Goal: Information Seeking & Learning: Check status

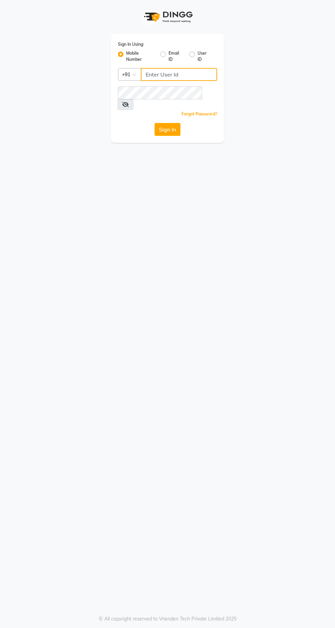
click at [153, 76] on input "Username" at bounding box center [179, 74] width 76 height 13
type input "9869078914"
click at [154, 123] on button "Sign In" at bounding box center [167, 129] width 26 height 13
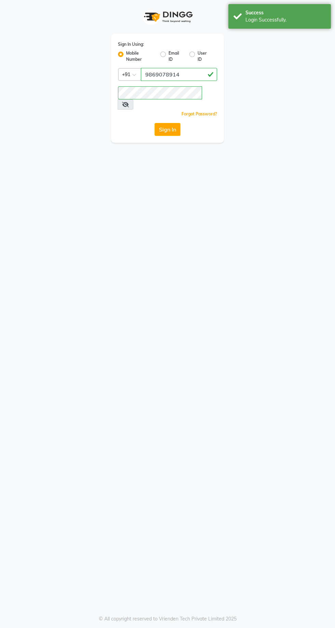
select select "service"
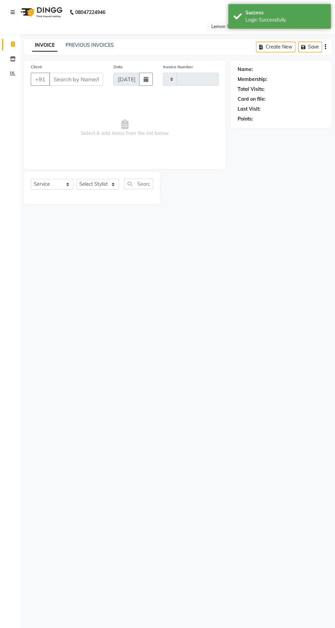
type input "1938"
select select "en"
select select "8053"
click at [9, 79] on link "Reports" at bounding box center [10, 73] width 16 height 11
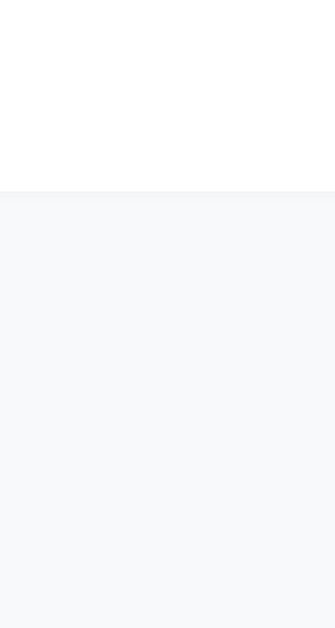
select select "en"
